Goal: Check status

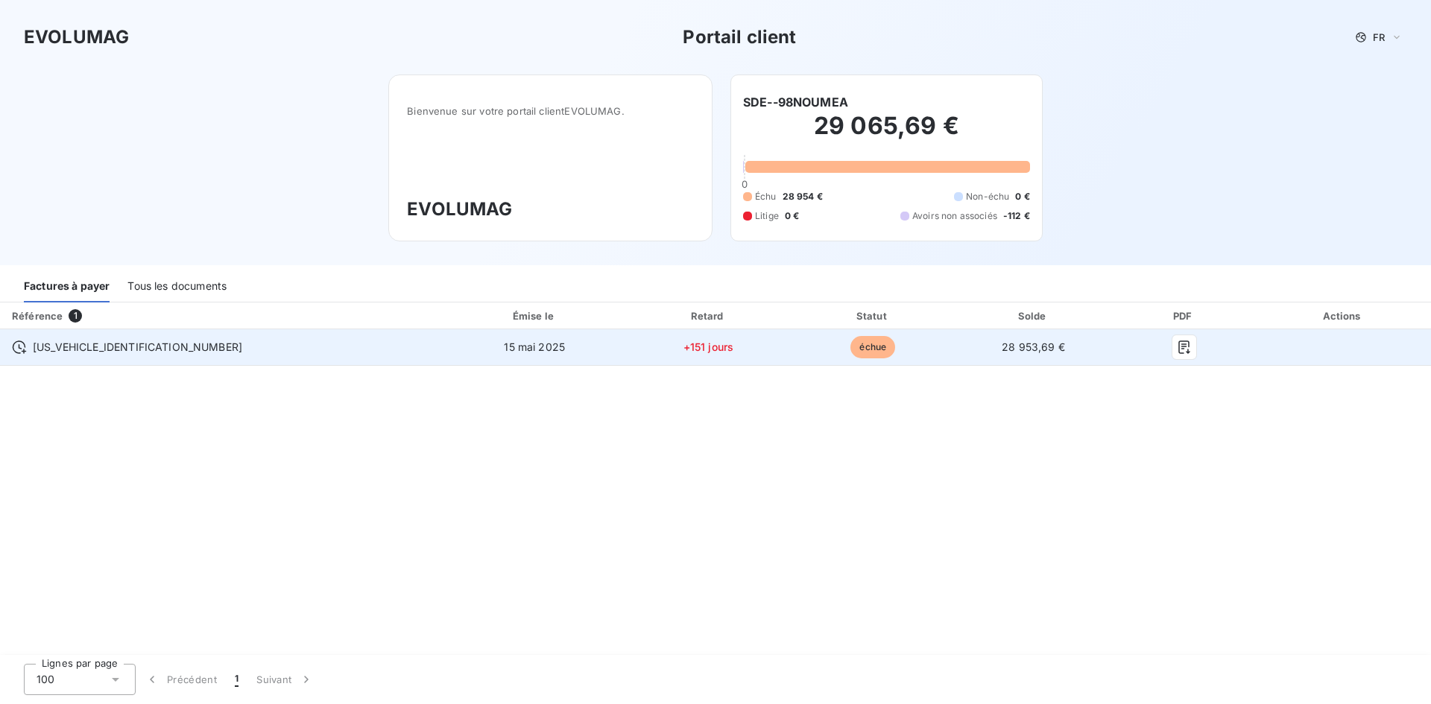
click at [154, 350] on div "[US_VEHICLE_IDENTIFICATION_NUMBER]" at bounding box center [222, 347] width 420 height 15
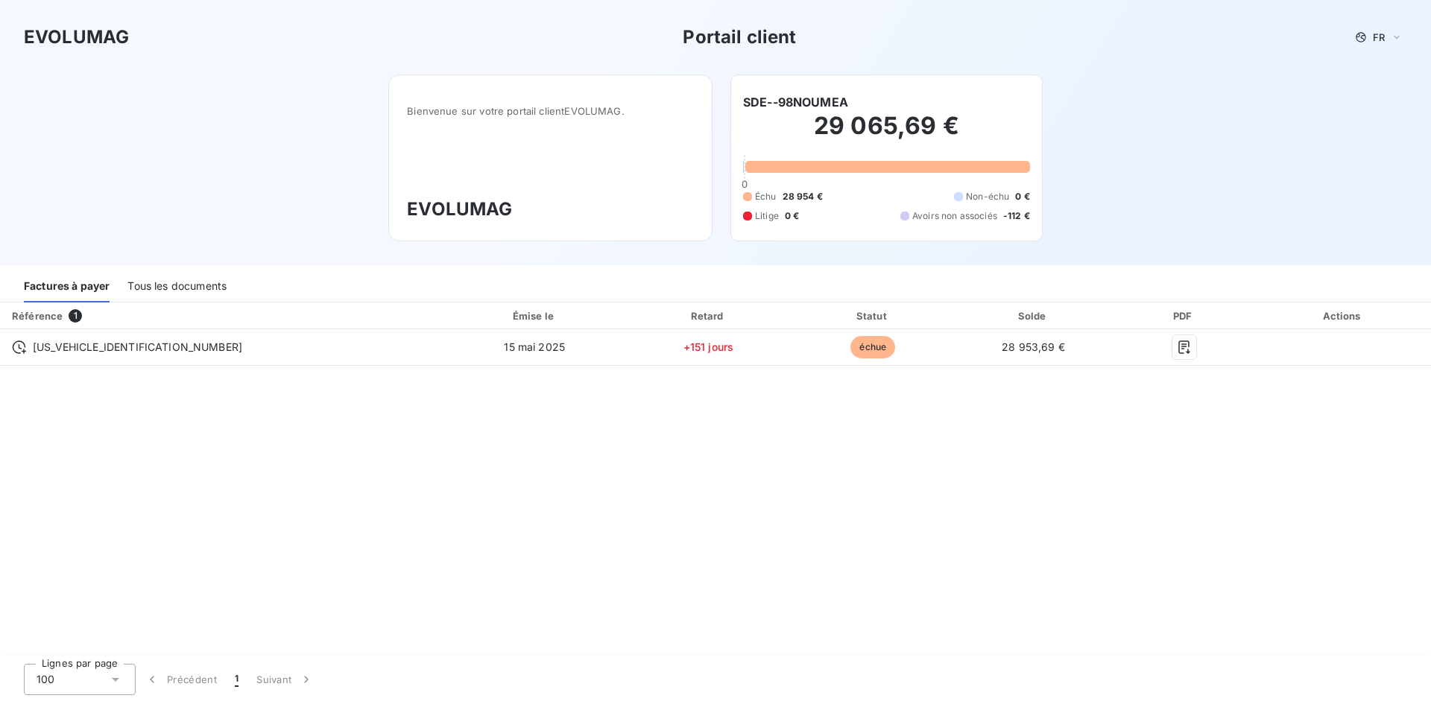
click at [169, 291] on div "Tous les documents" at bounding box center [176, 286] width 99 height 31
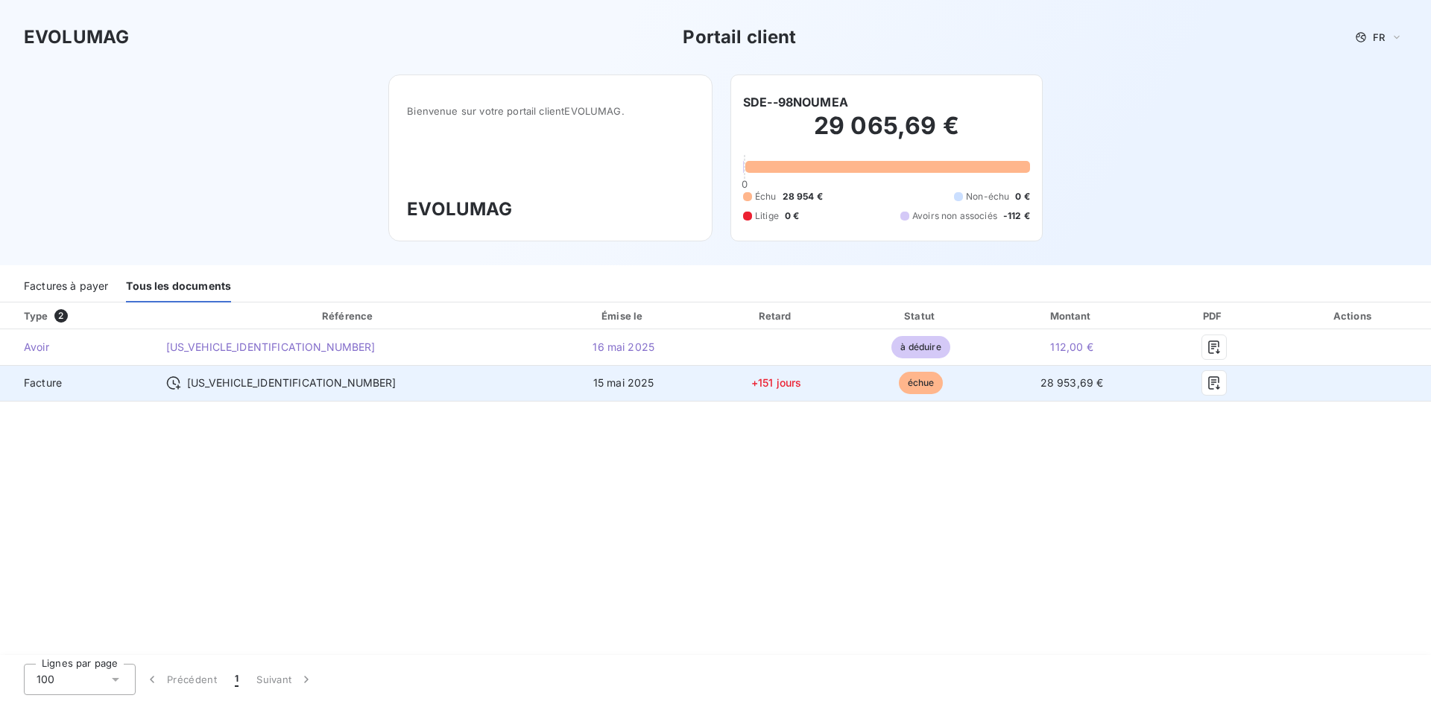
click at [45, 392] on td "Facture" at bounding box center [77, 383] width 154 height 36
type textarea "Facture"
click at [45, 392] on td "Facture" at bounding box center [77, 383] width 154 height 36
click at [1208, 386] on icon "button" at bounding box center [1213, 382] width 11 height 13
